Goal: Task Accomplishment & Management: Manage account settings

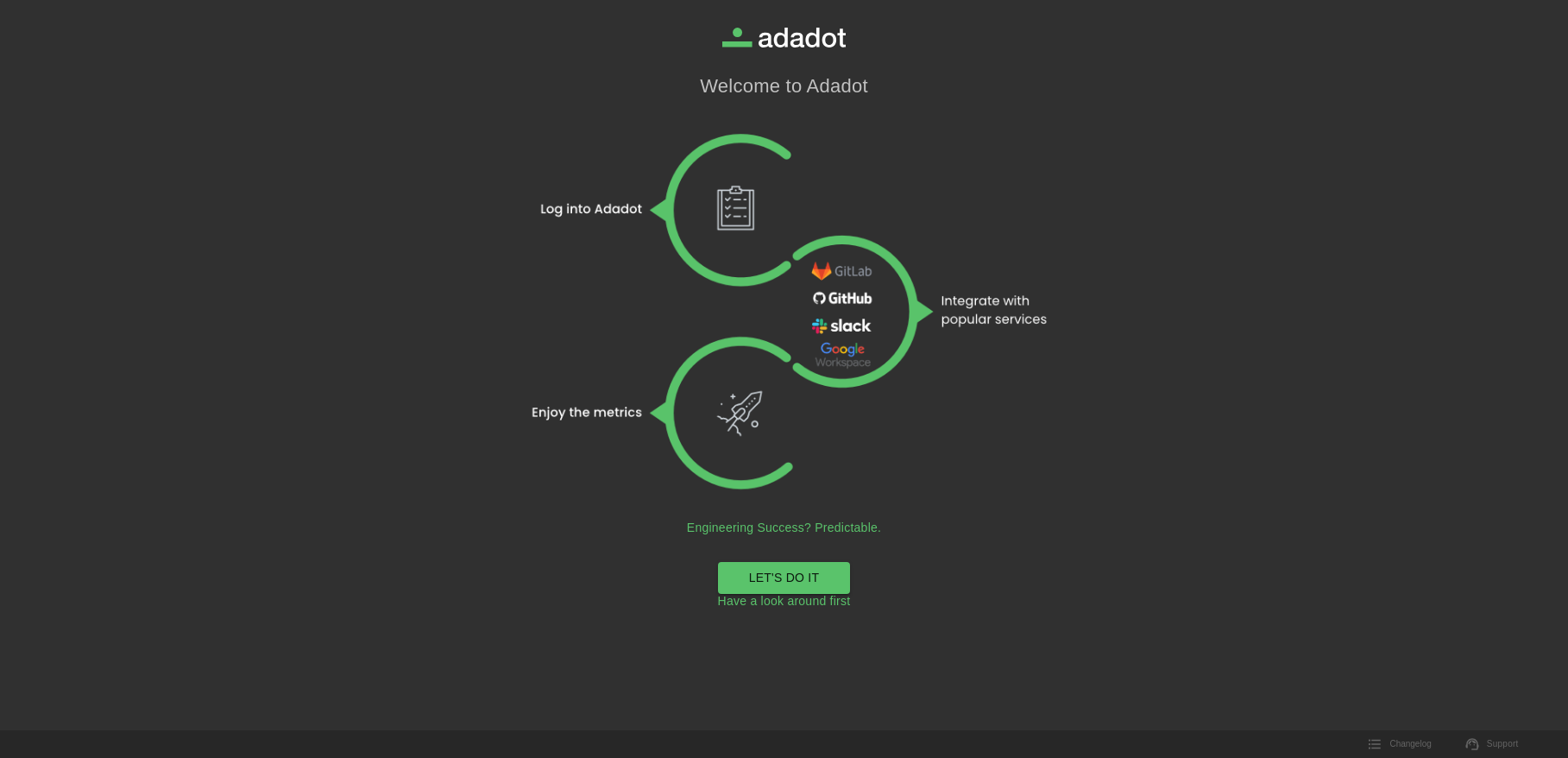
click at [782, 578] on link "LET'S DO IT" at bounding box center [784, 578] width 133 height 32
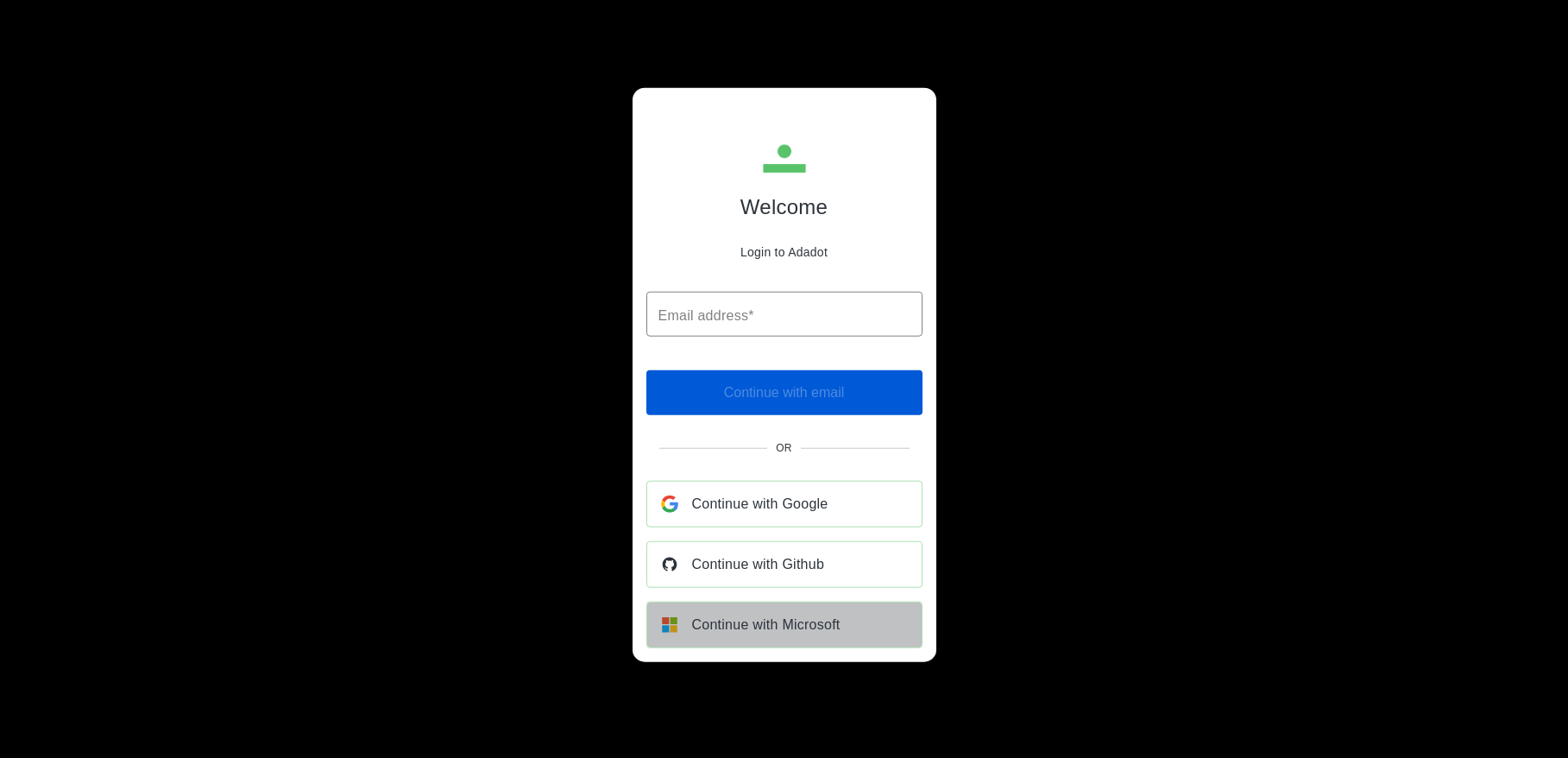
click at [742, 629] on span "Continue with Microsoft" at bounding box center [766, 624] width 148 height 24
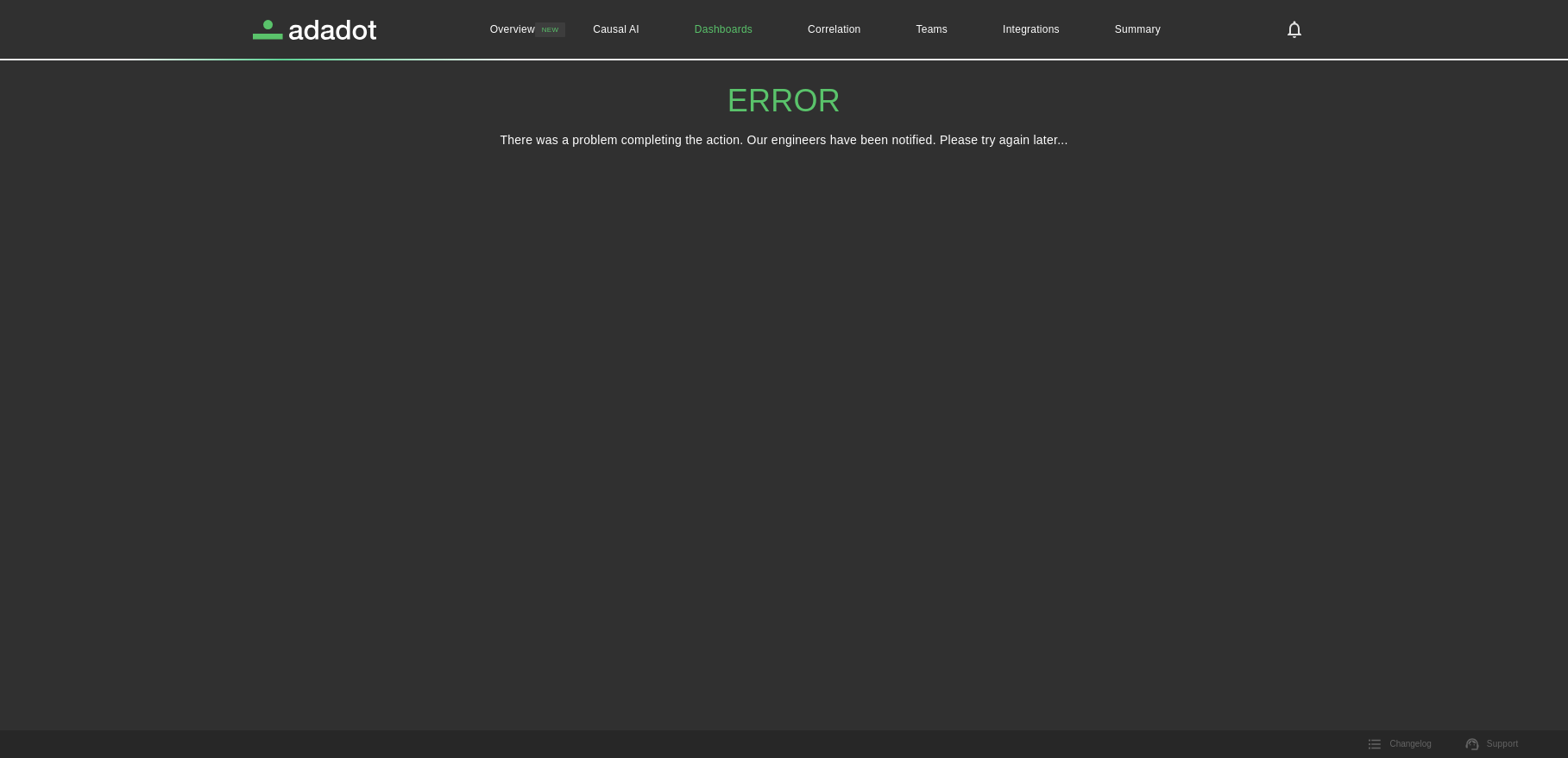
click at [720, 28] on link "Dashboards" at bounding box center [724, 29] width 113 height 59
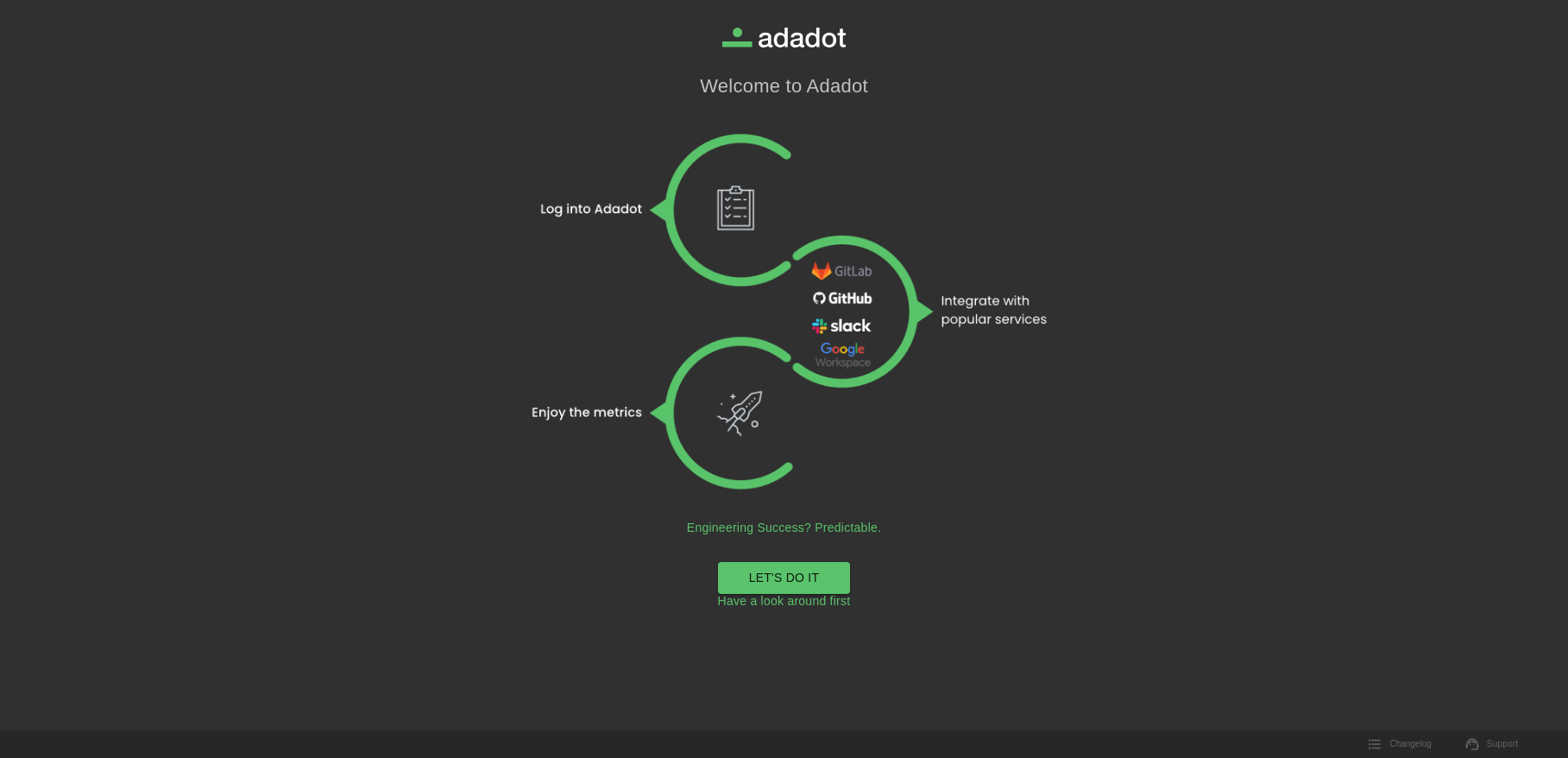
click at [731, 579] on link "LET'S DO IT" at bounding box center [784, 578] width 133 height 32
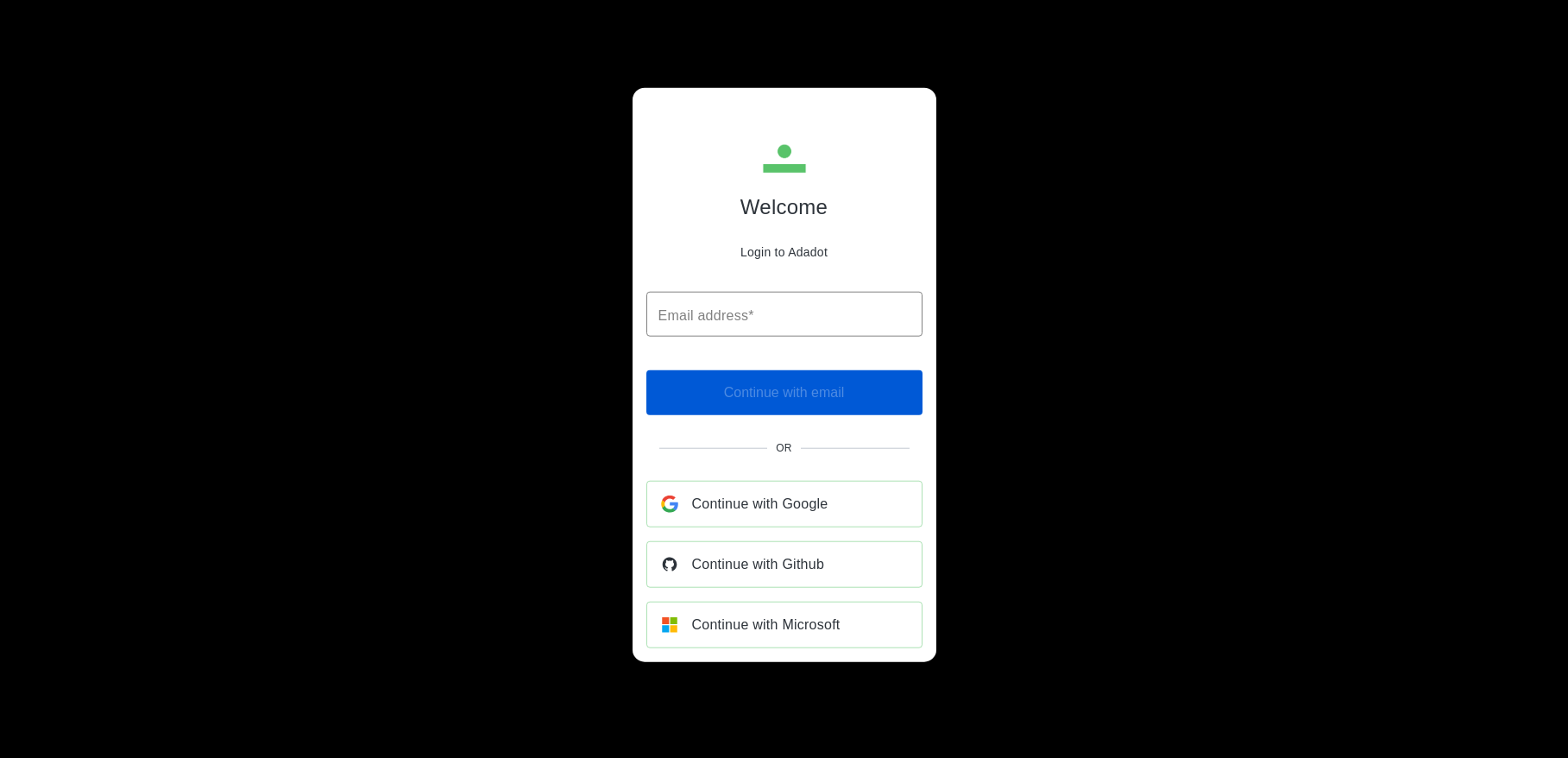
click at [719, 635] on span "Continue with Microsoft" at bounding box center [766, 624] width 148 height 24
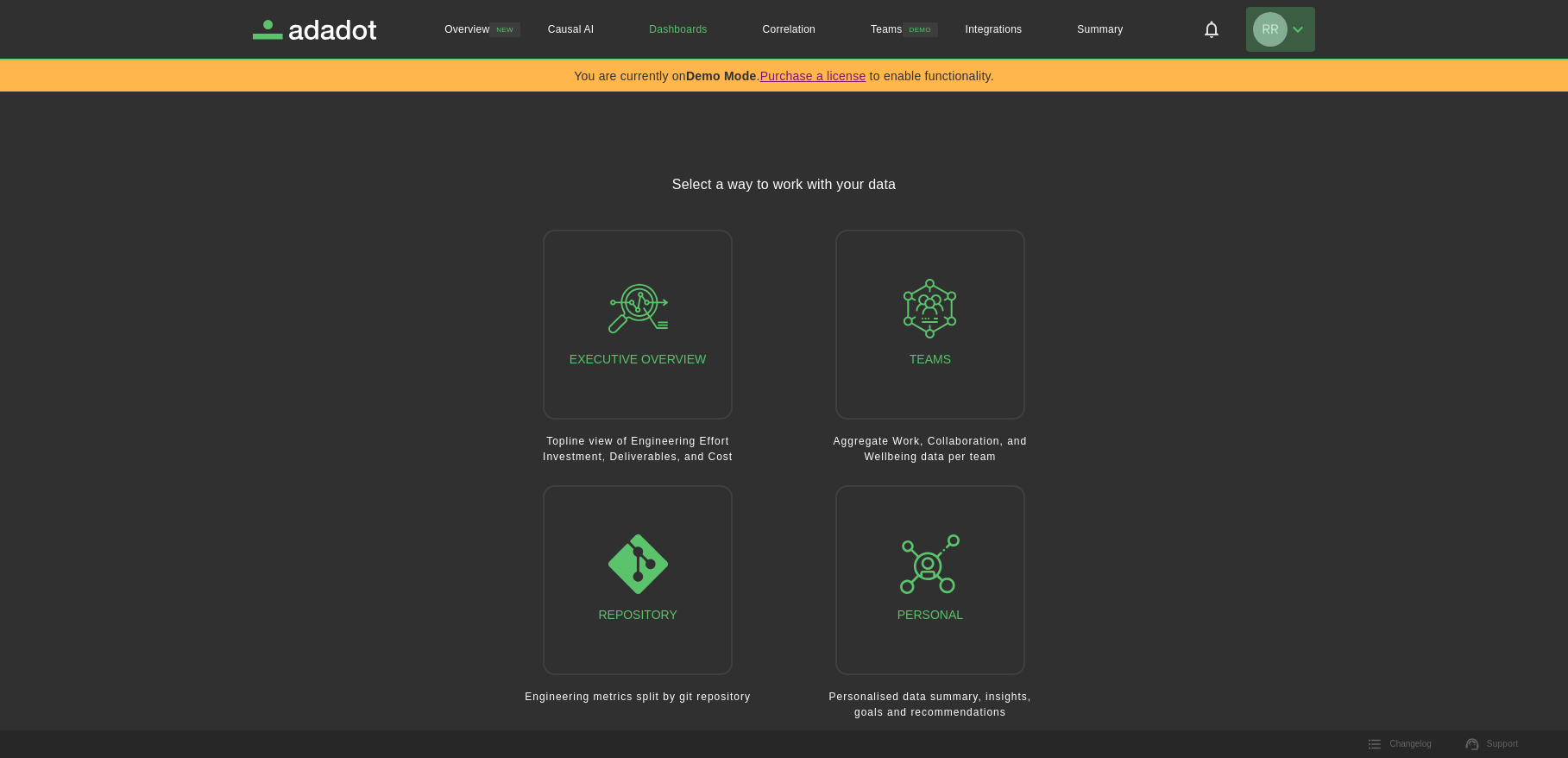
click at [1296, 29] on icon "button" at bounding box center [1297, 29] width 10 height 6
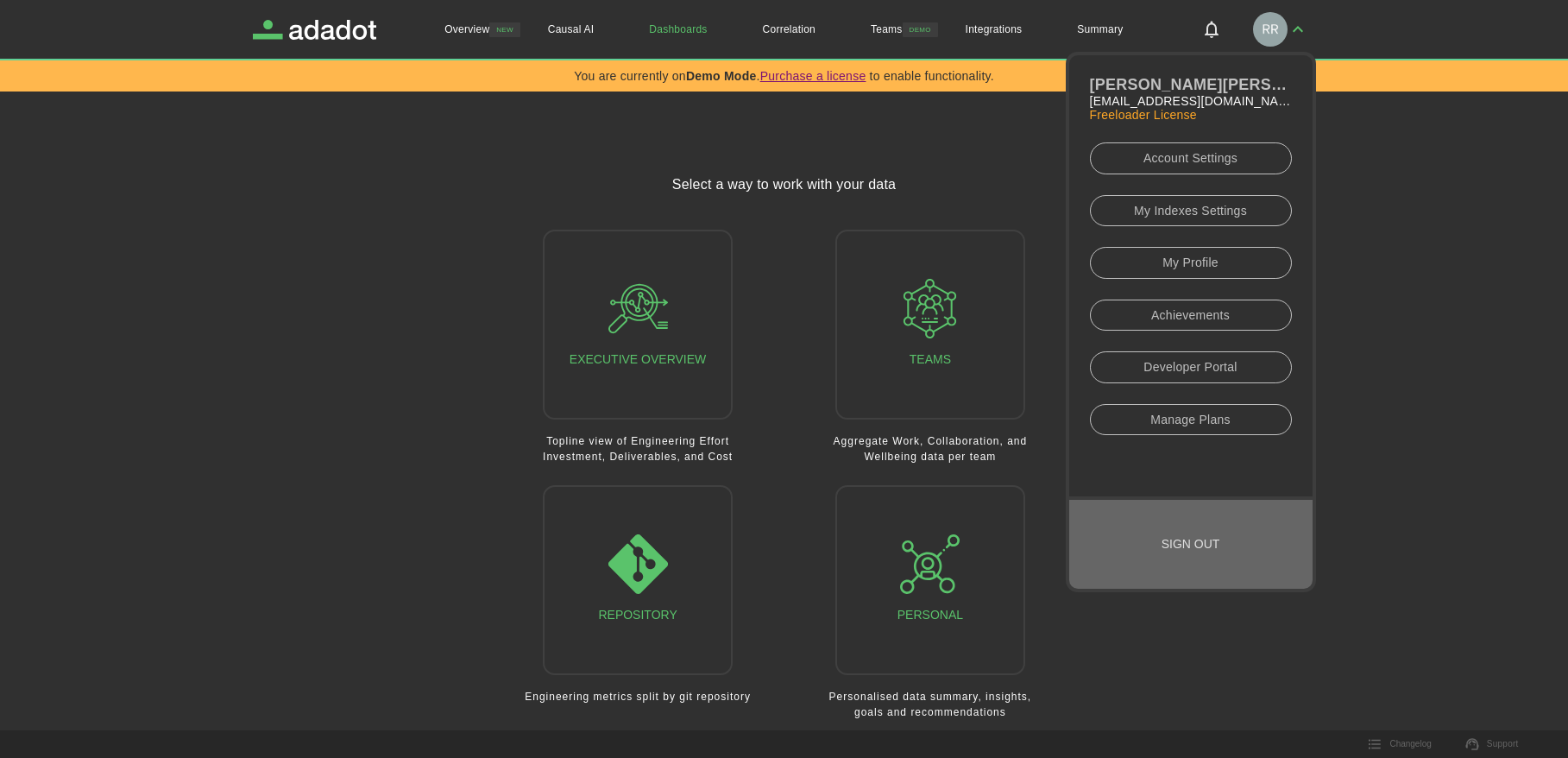
click at [1179, 542] on button "Sign out" at bounding box center [1191, 544] width 243 height 89
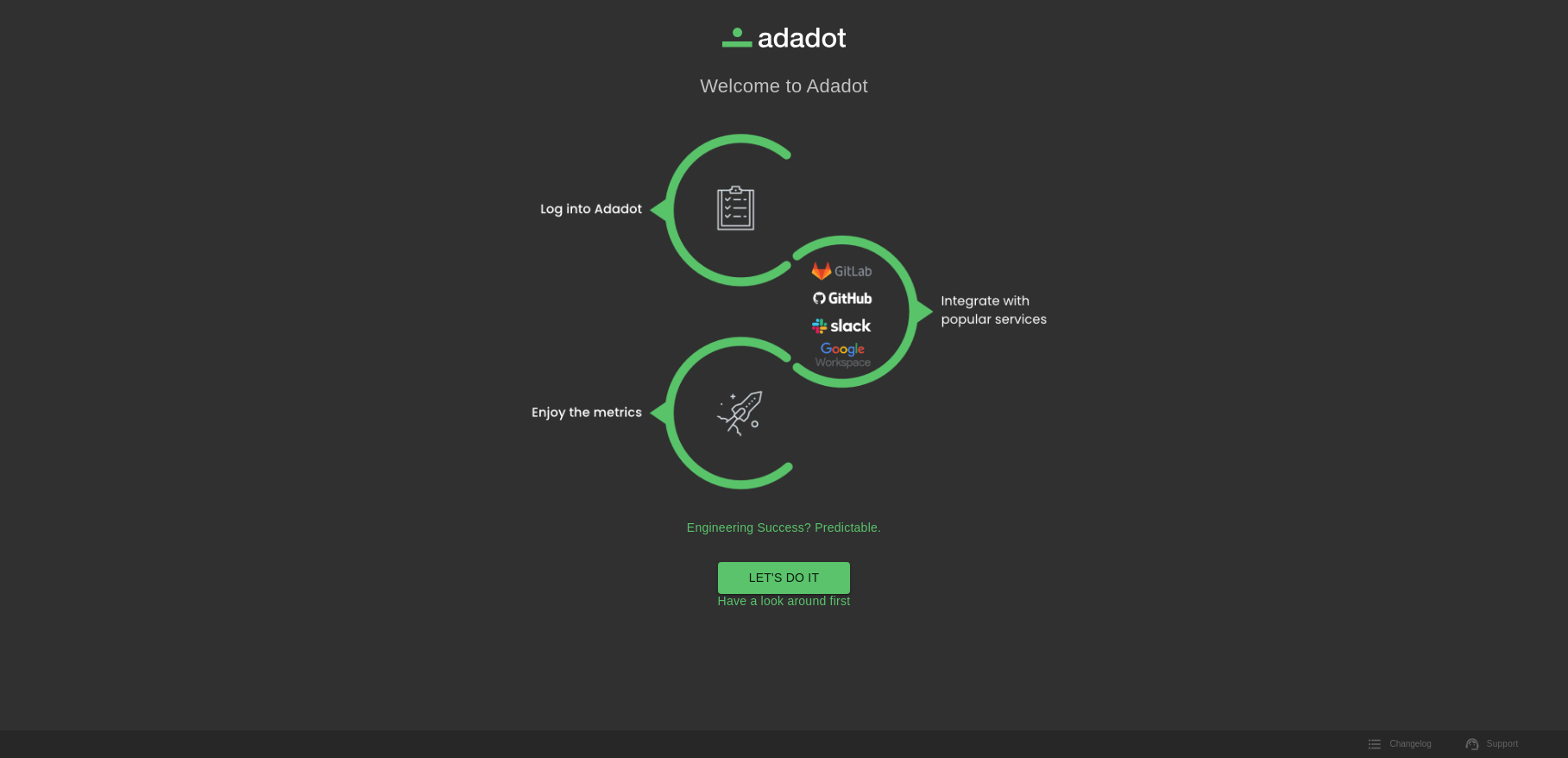
click at [767, 581] on link "LET'S DO IT" at bounding box center [784, 578] width 133 height 32
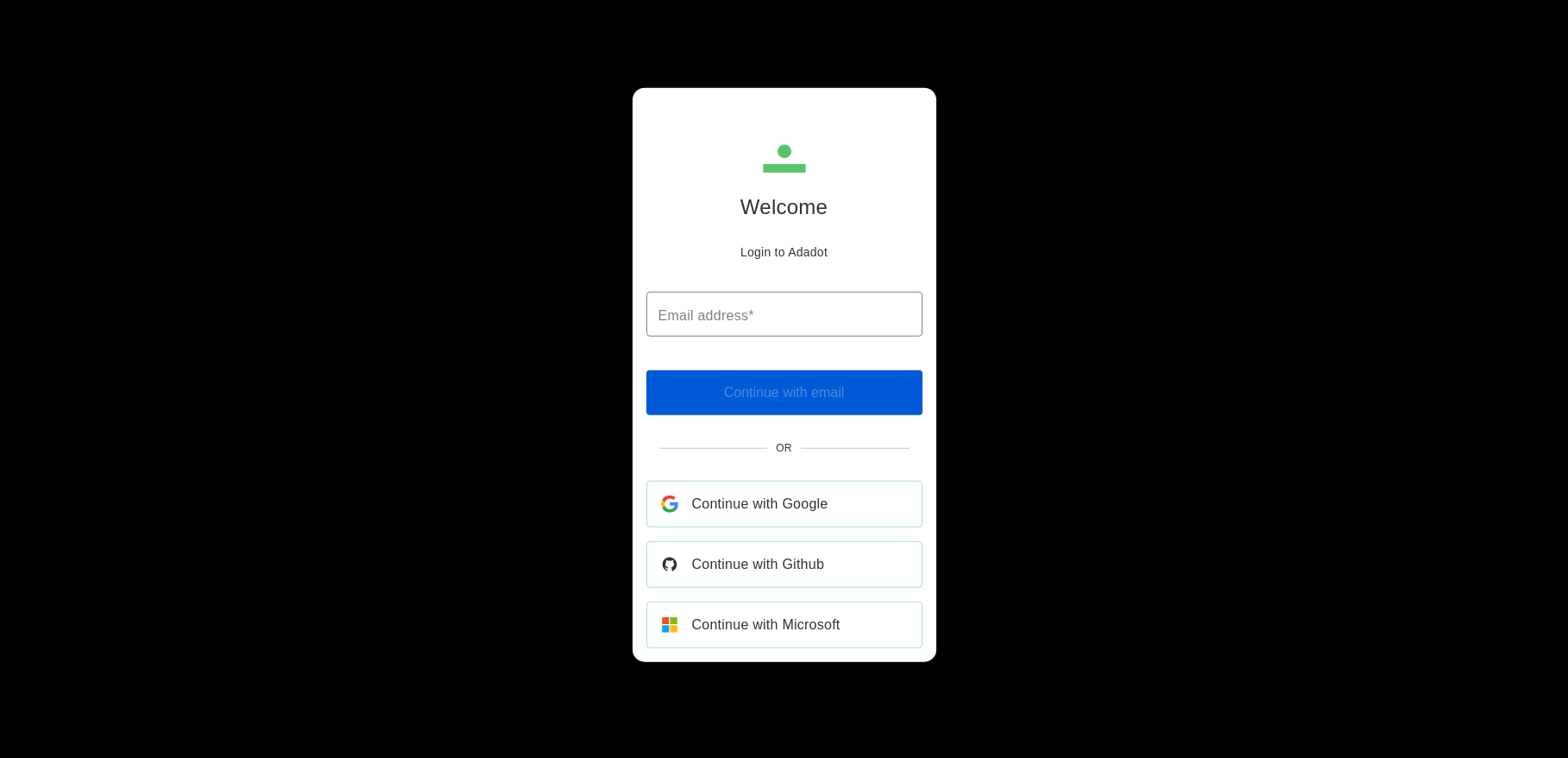
click at [682, 321] on input "Email address*" at bounding box center [784, 314] width 276 height 45
type input "**********"
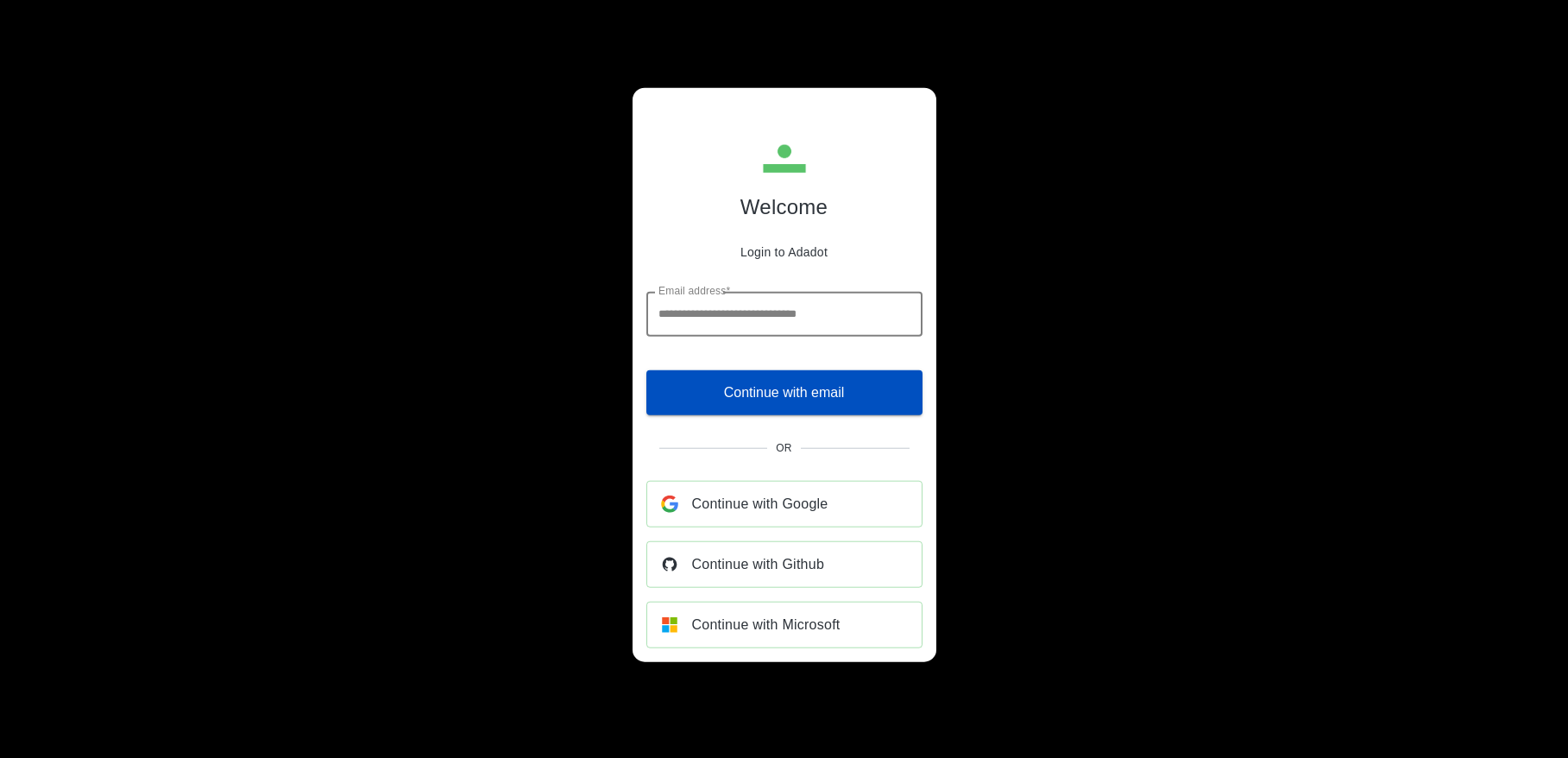
click at [786, 396] on span "Continue with email" at bounding box center [784, 391] width 121 height 24
